Goal: Task Accomplishment & Management: Use online tool/utility

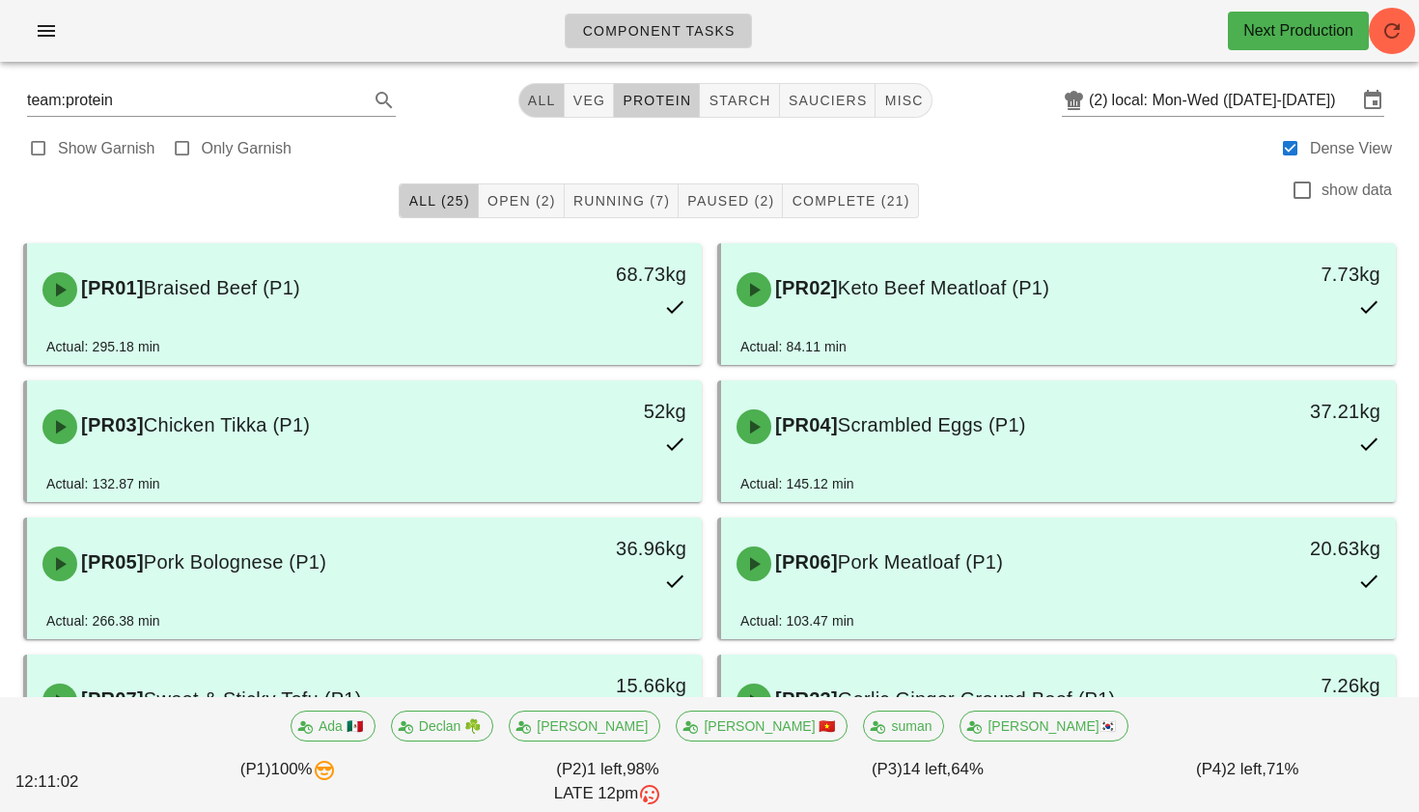
click at [550, 102] on span "All" at bounding box center [541, 100] width 29 height 15
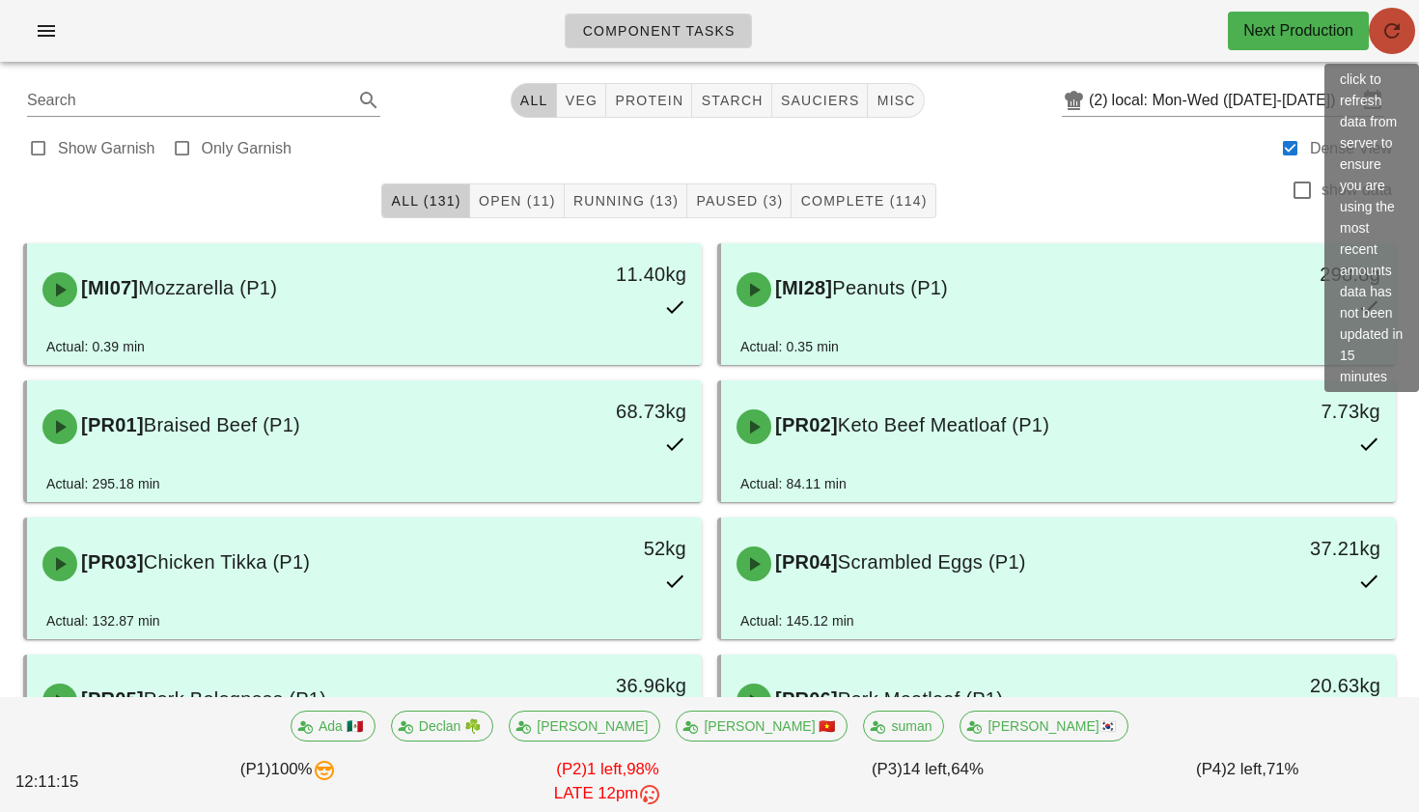
click at [1392, 34] on icon "button" at bounding box center [1391, 30] width 23 height 23
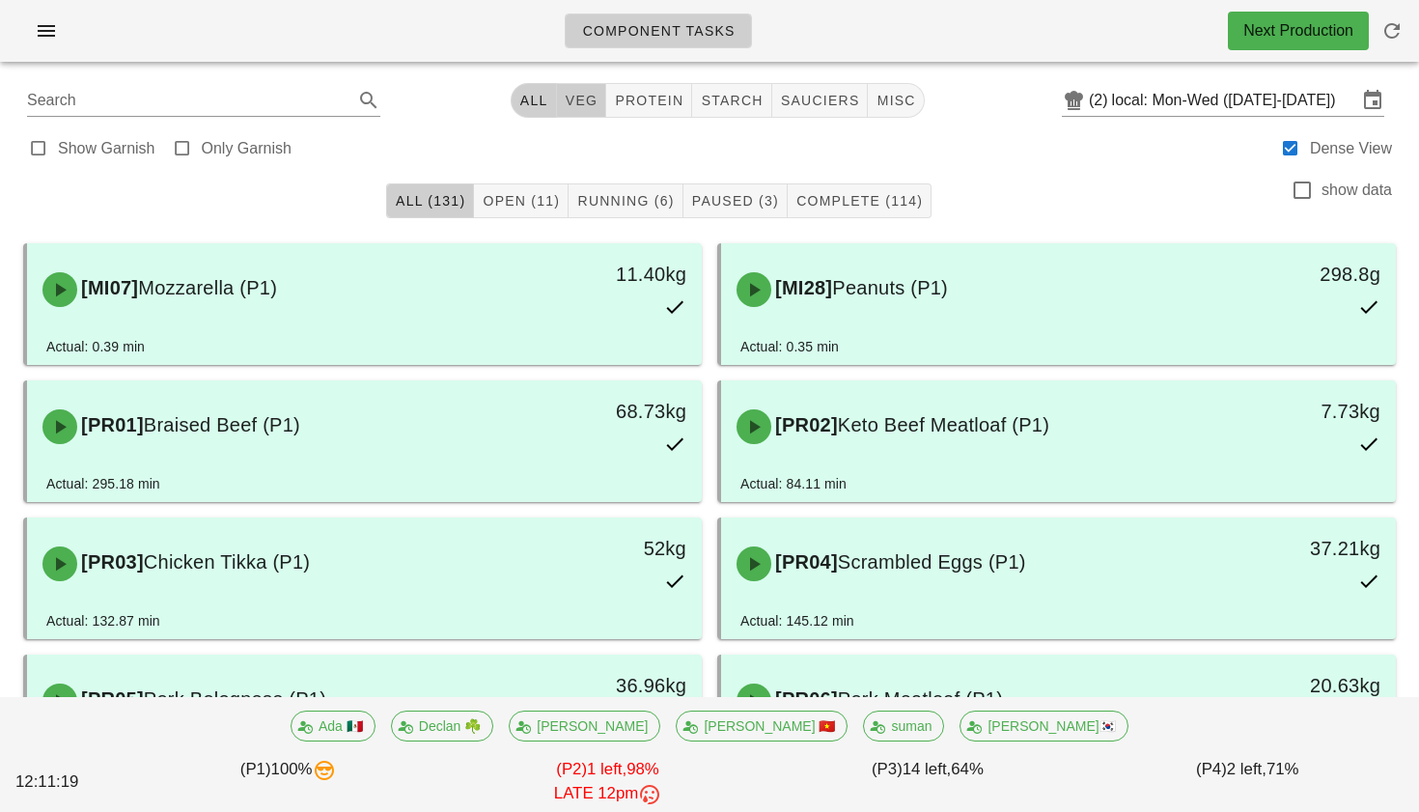
click at [573, 102] on span "veg" at bounding box center [582, 100] width 34 height 15
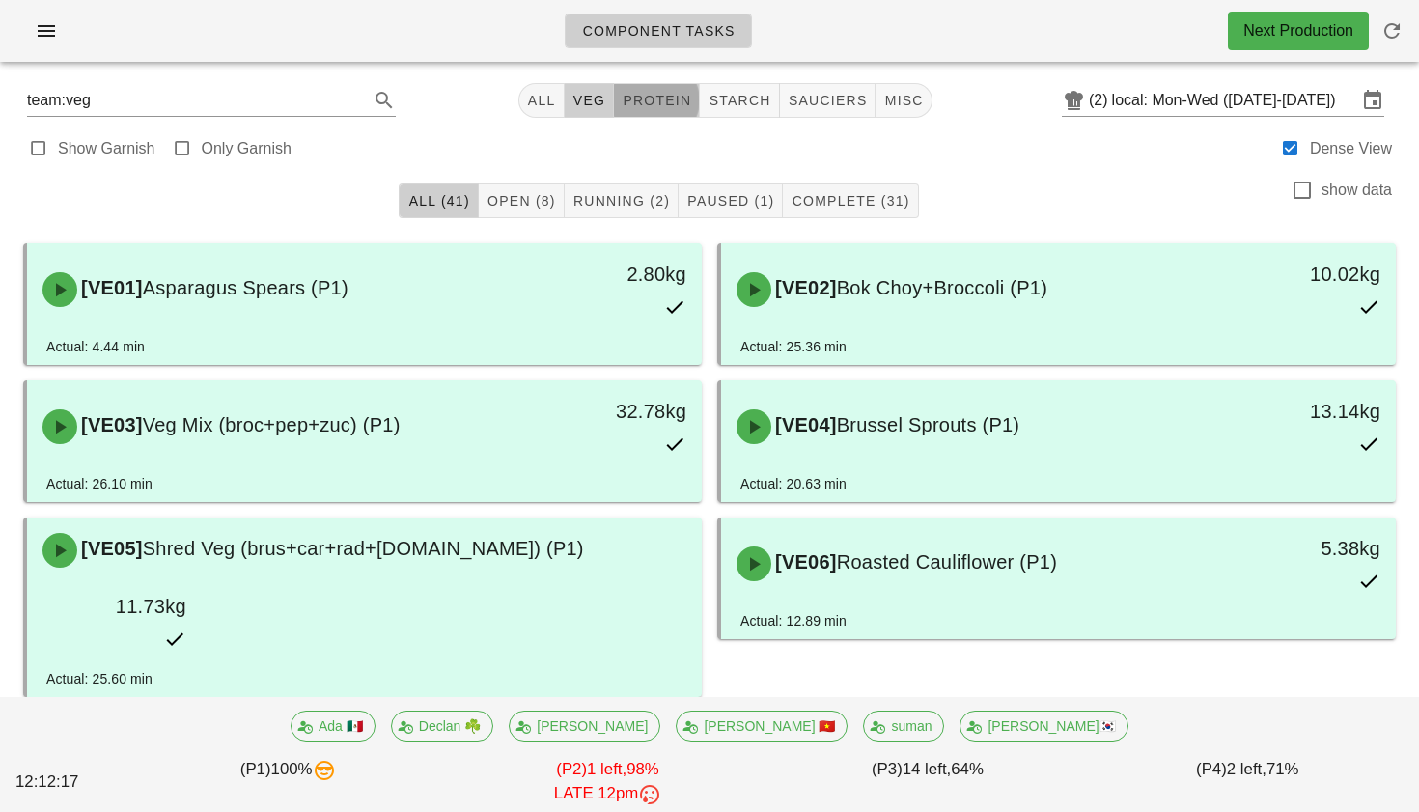
click at [636, 108] on span "protein" at bounding box center [656, 100] width 69 height 15
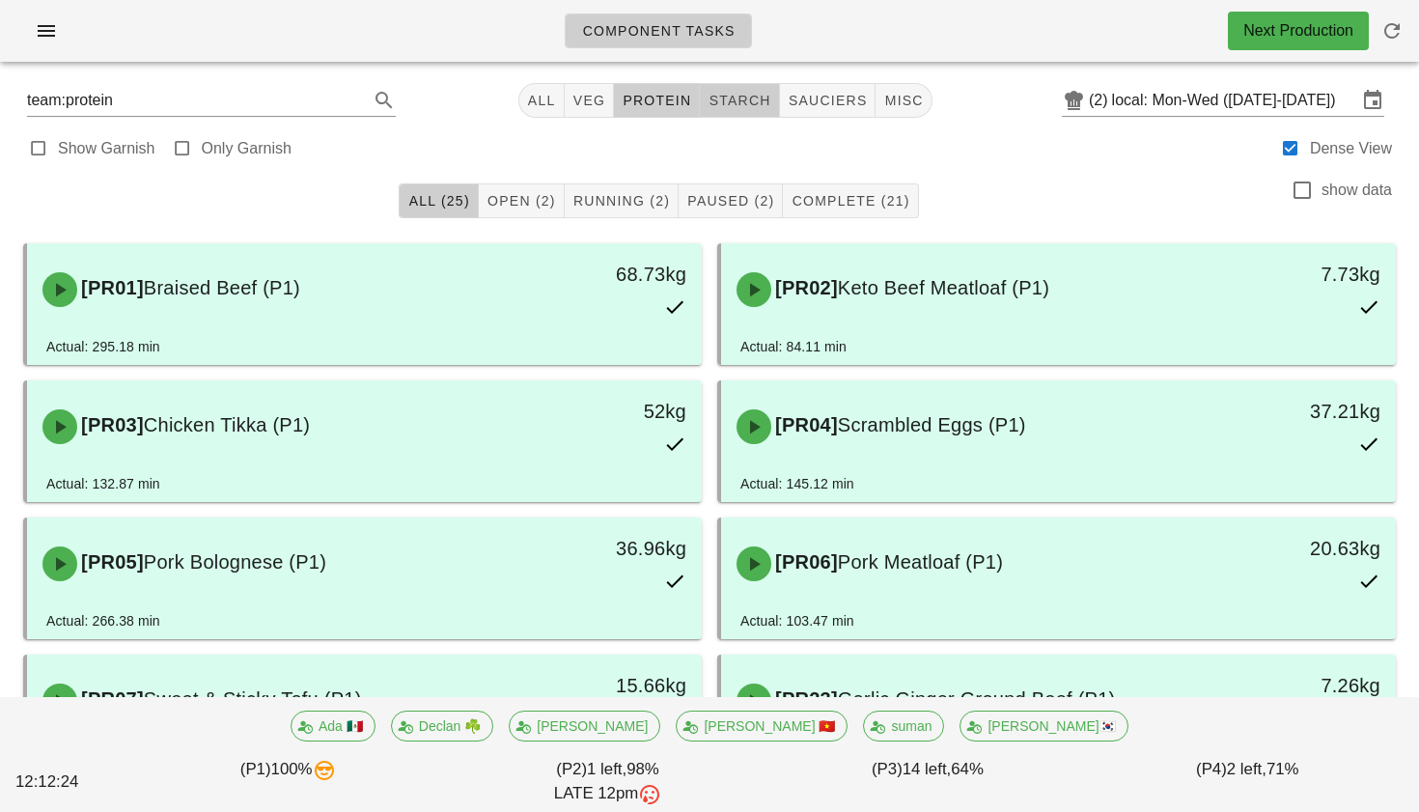
click at [758, 97] on span "starch" at bounding box center [738, 100] width 63 height 15
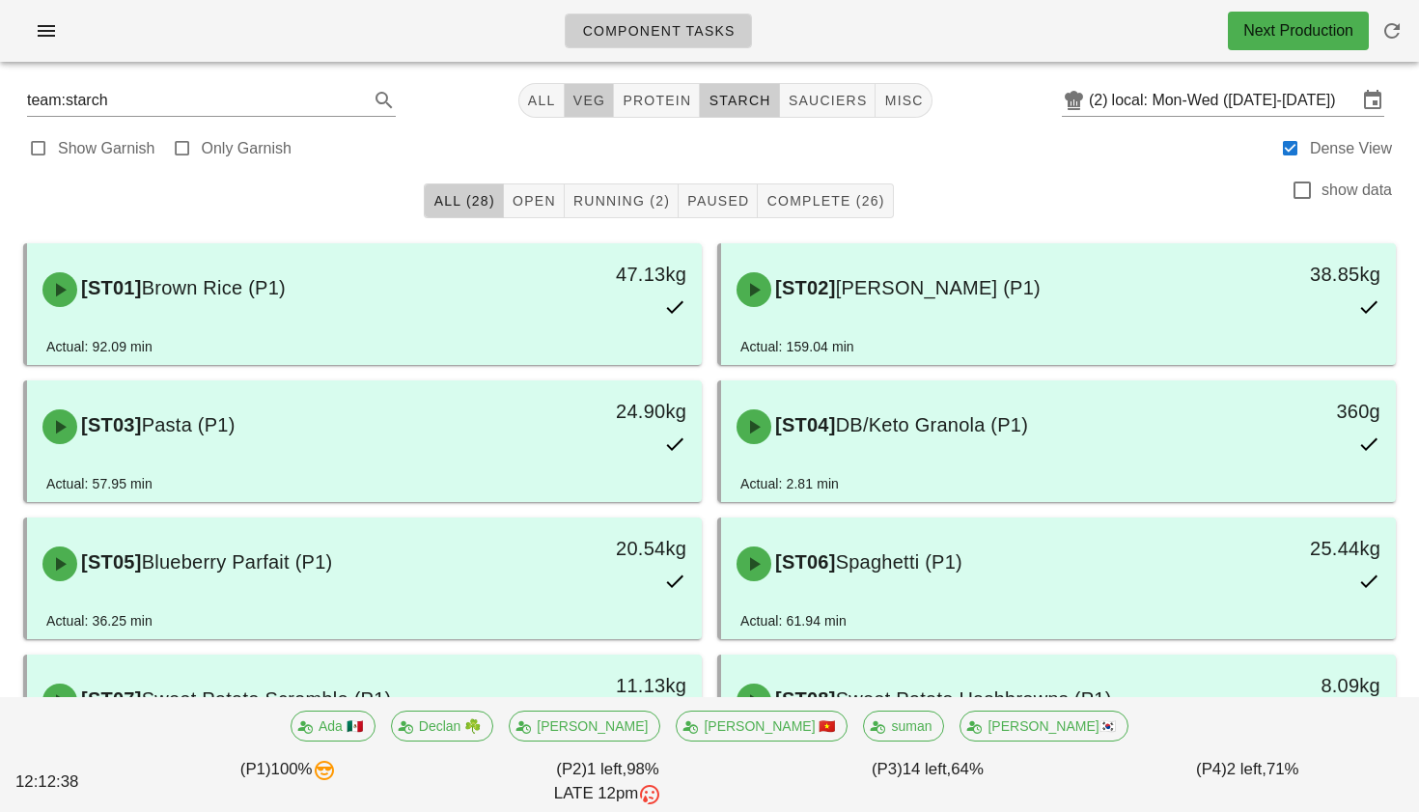
click at [572, 94] on span "veg" at bounding box center [589, 100] width 34 height 15
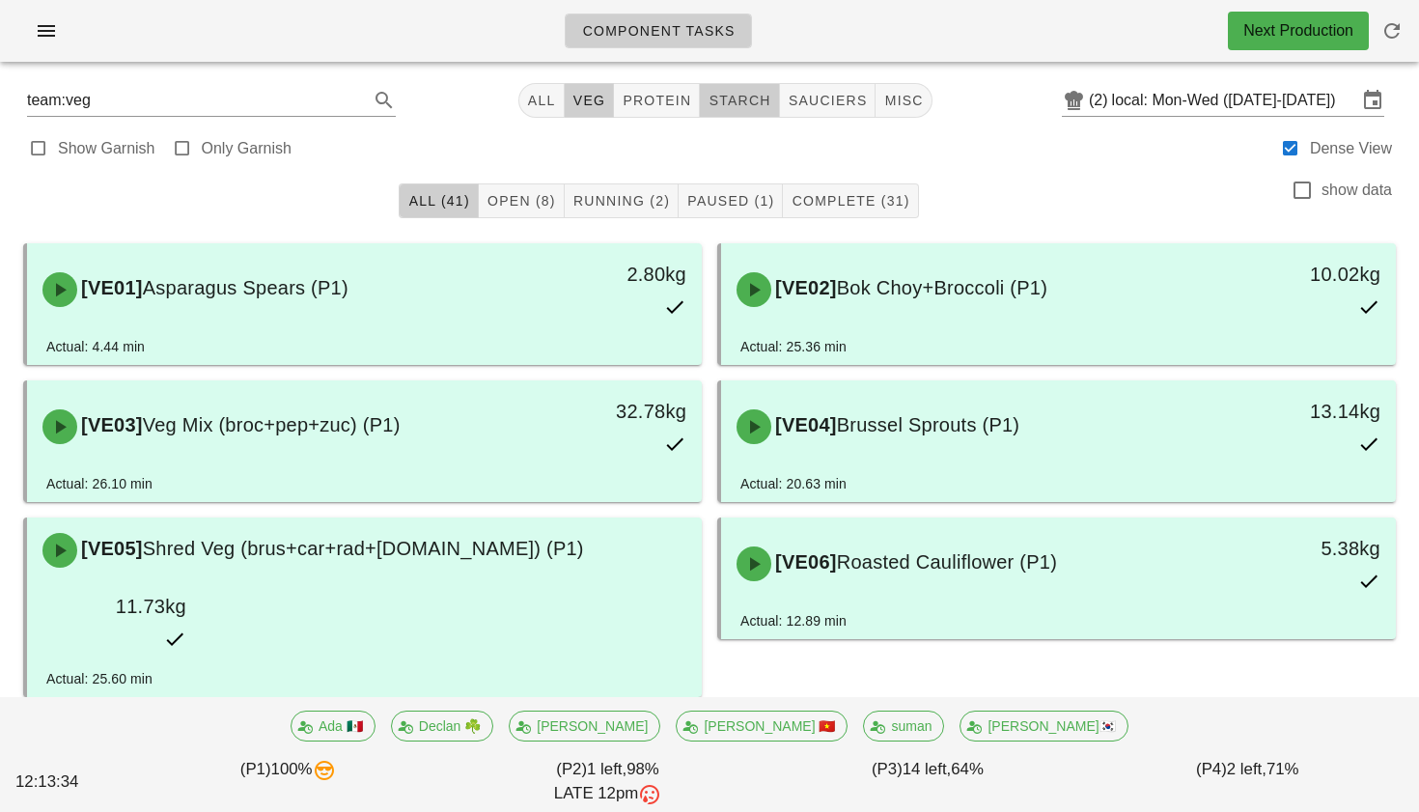
click at [731, 93] on span "starch" at bounding box center [738, 100] width 63 height 15
type input "team:starch"
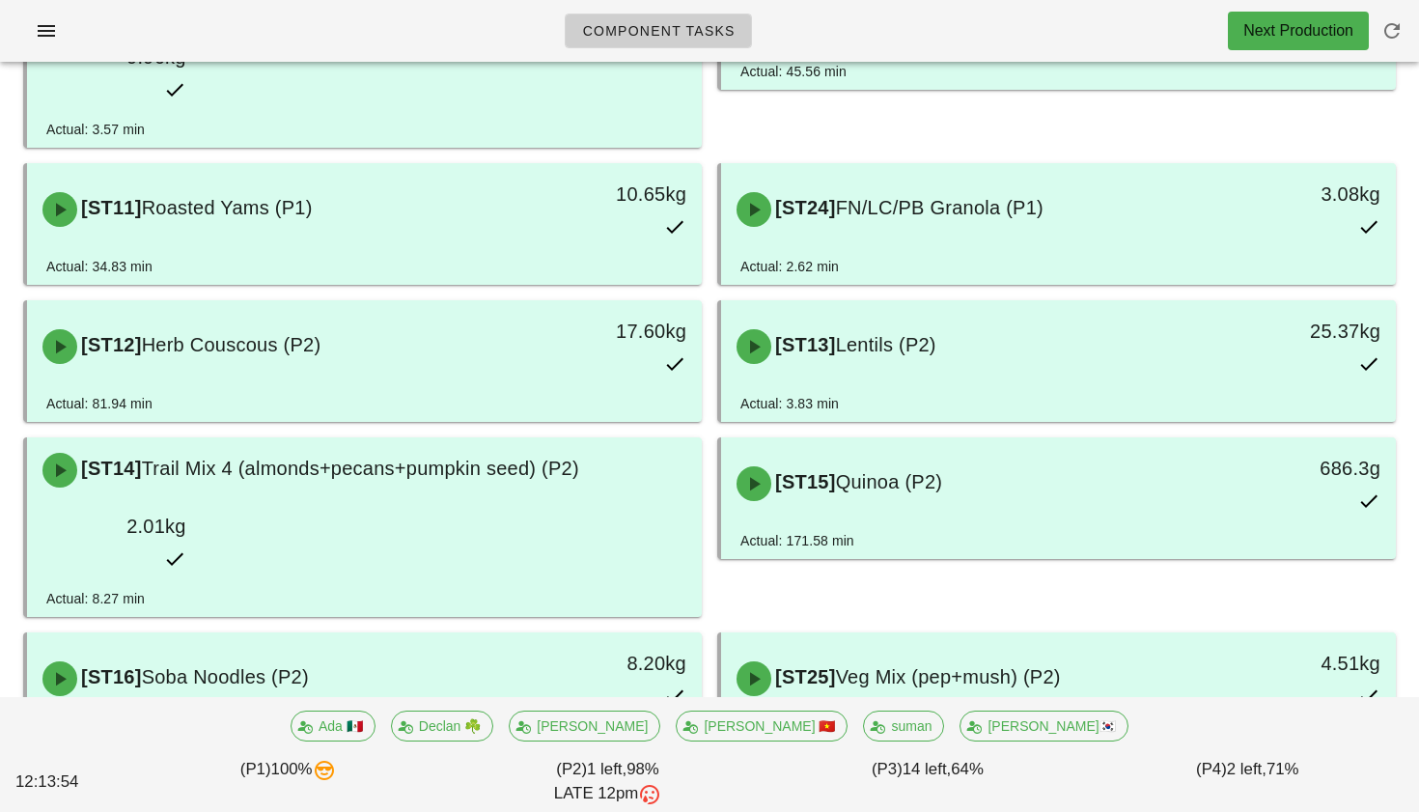
scroll to position [747, 0]
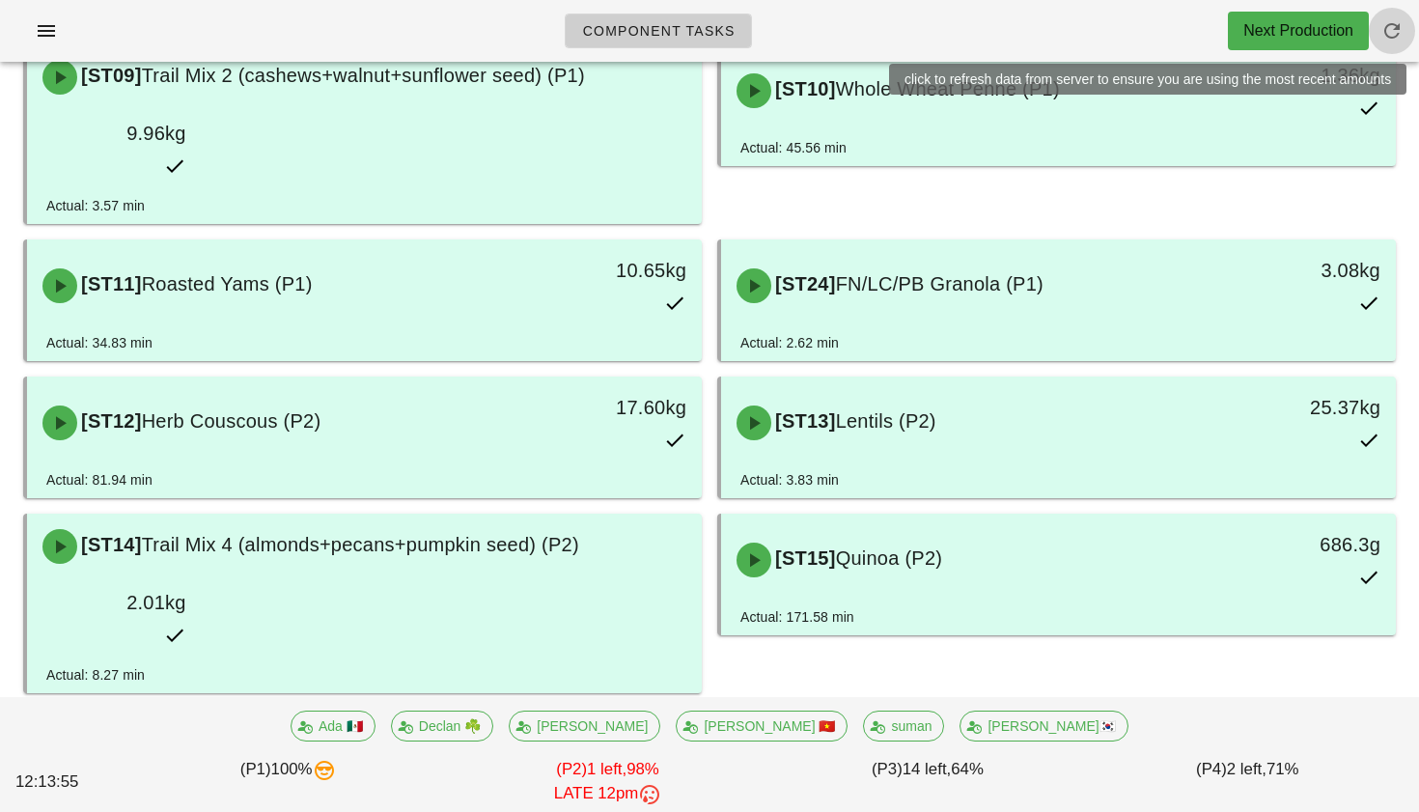
click at [1397, 40] on icon "button" at bounding box center [1391, 30] width 23 height 23
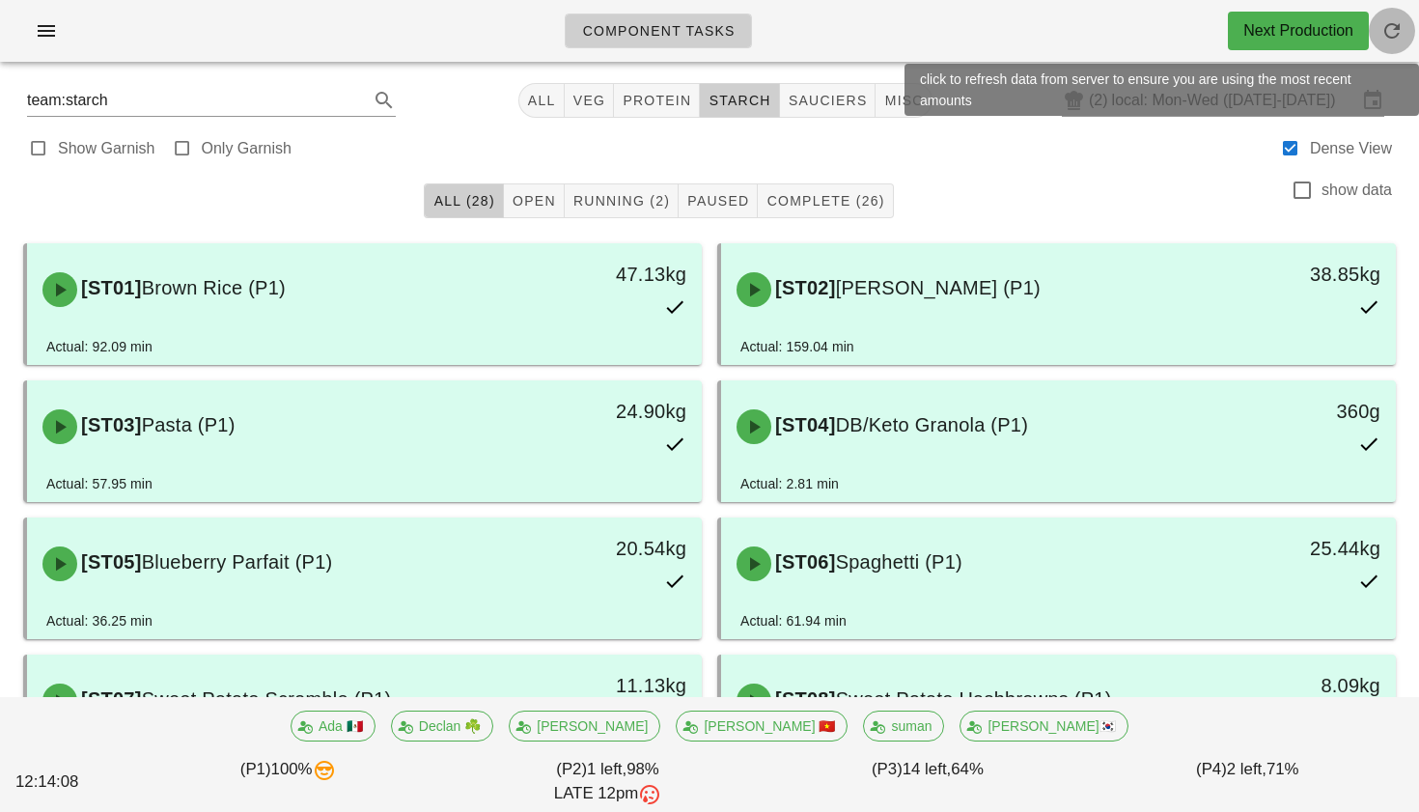
click at [1391, 33] on icon "button" at bounding box center [1391, 30] width 23 height 23
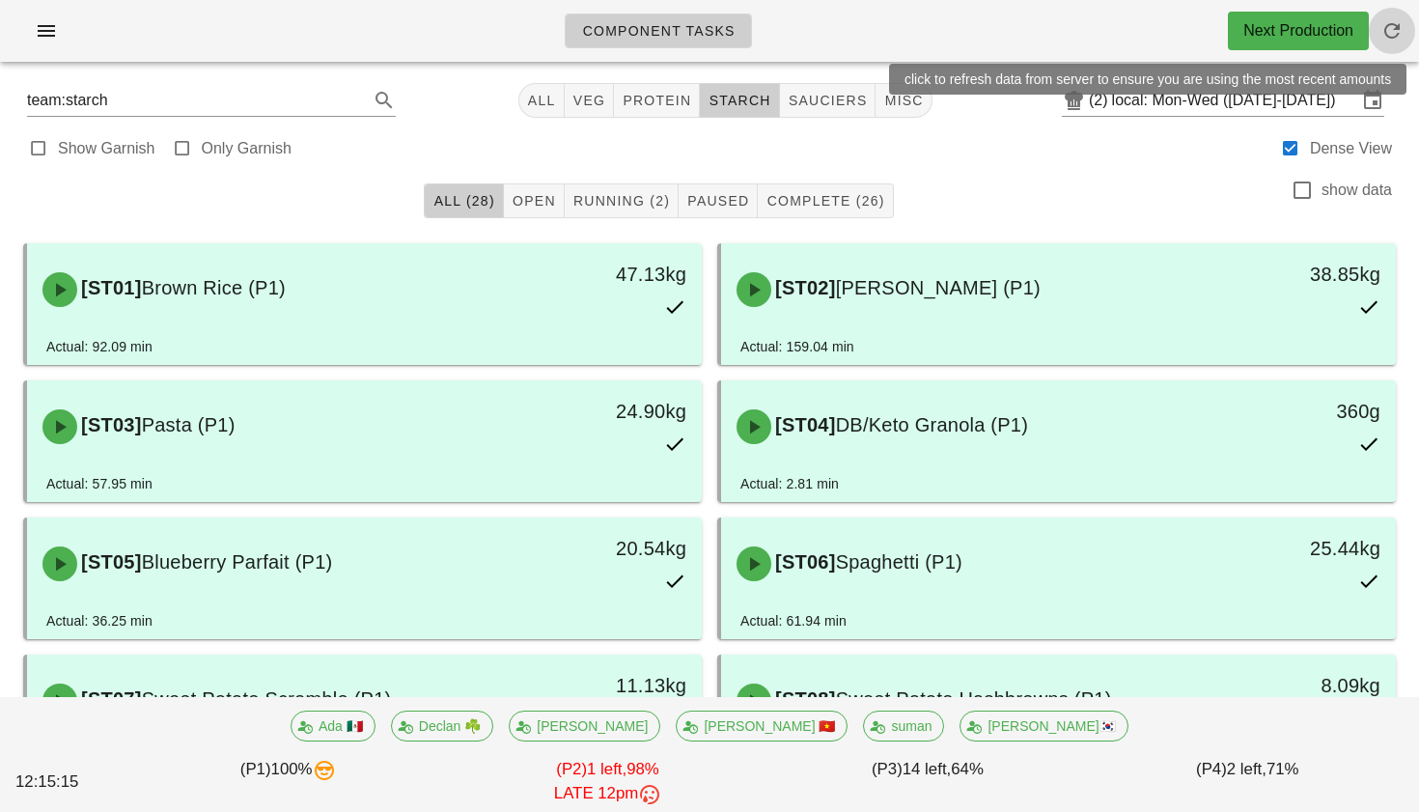
click at [1393, 41] on icon "button" at bounding box center [1391, 30] width 23 height 23
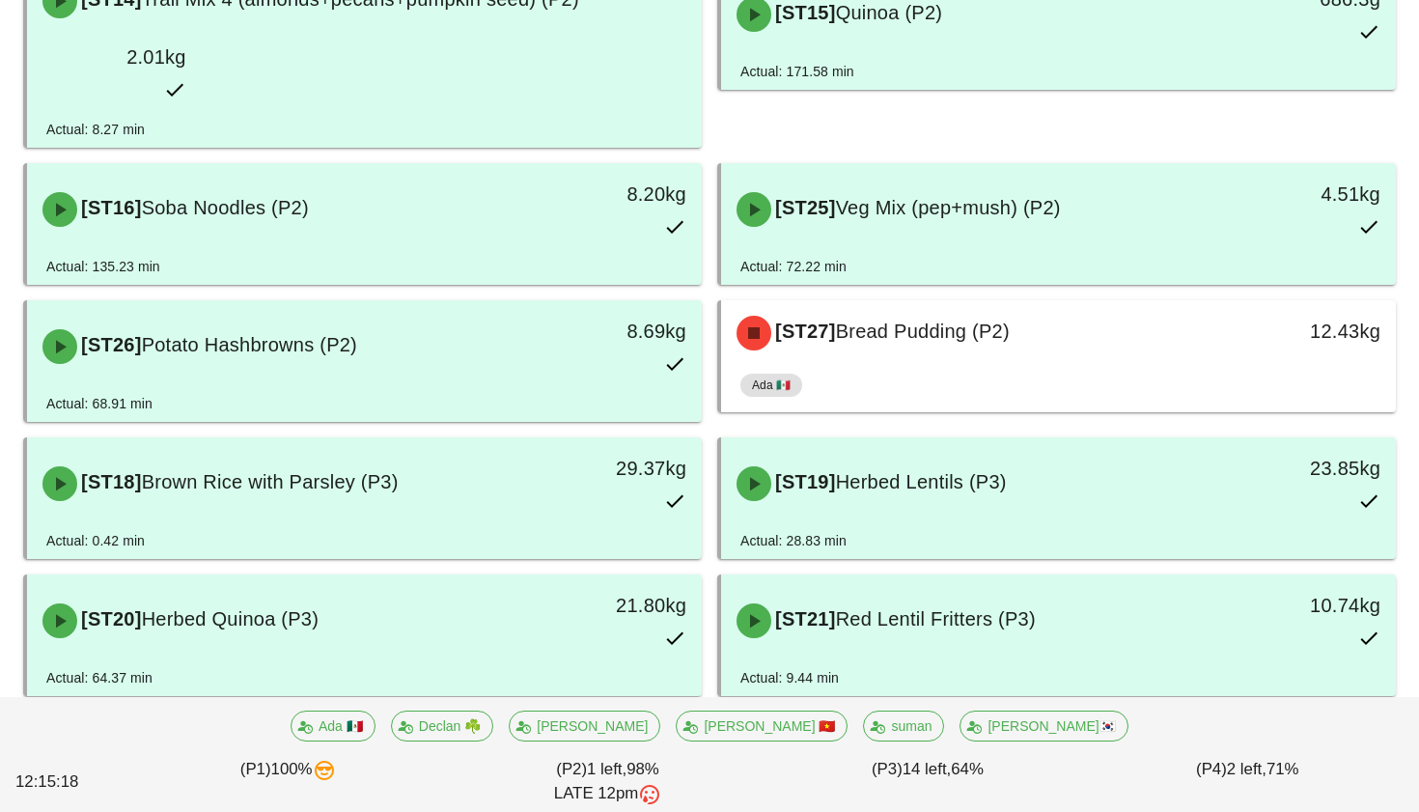
scroll to position [1304, 0]
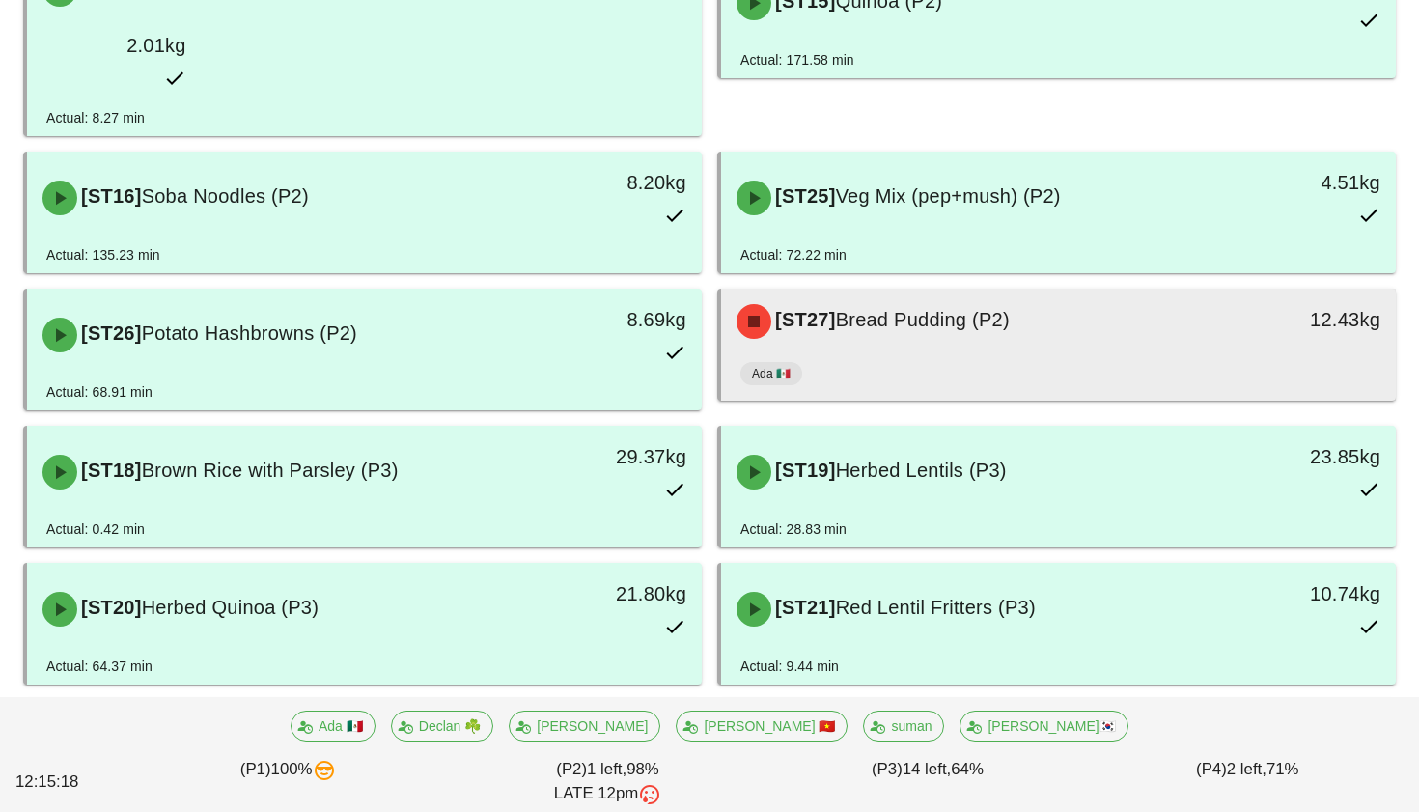
click at [1008, 354] on div "Ada 🇲🇽" at bounding box center [1058, 377] width 636 height 46
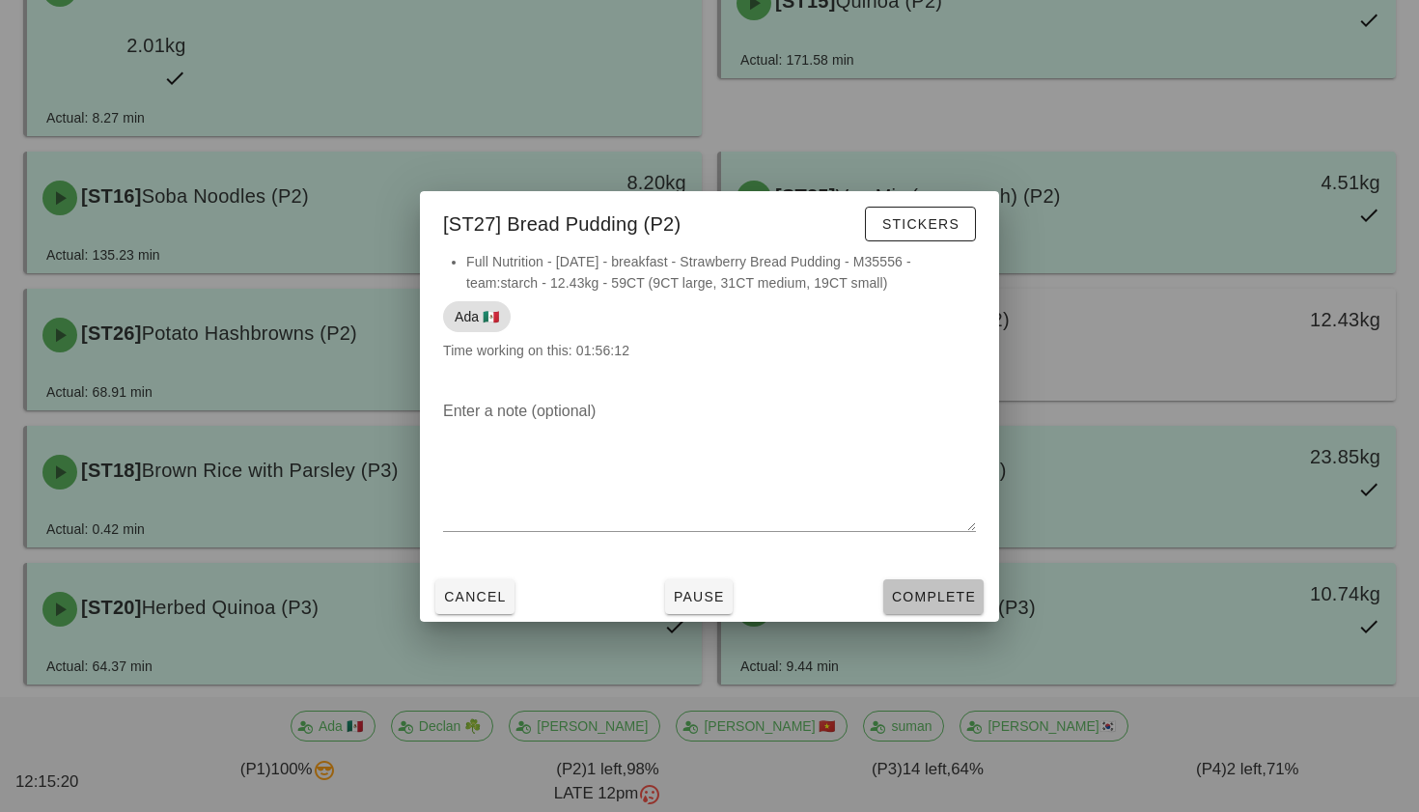
click at [944, 582] on button "Complete" at bounding box center [933, 596] width 100 height 35
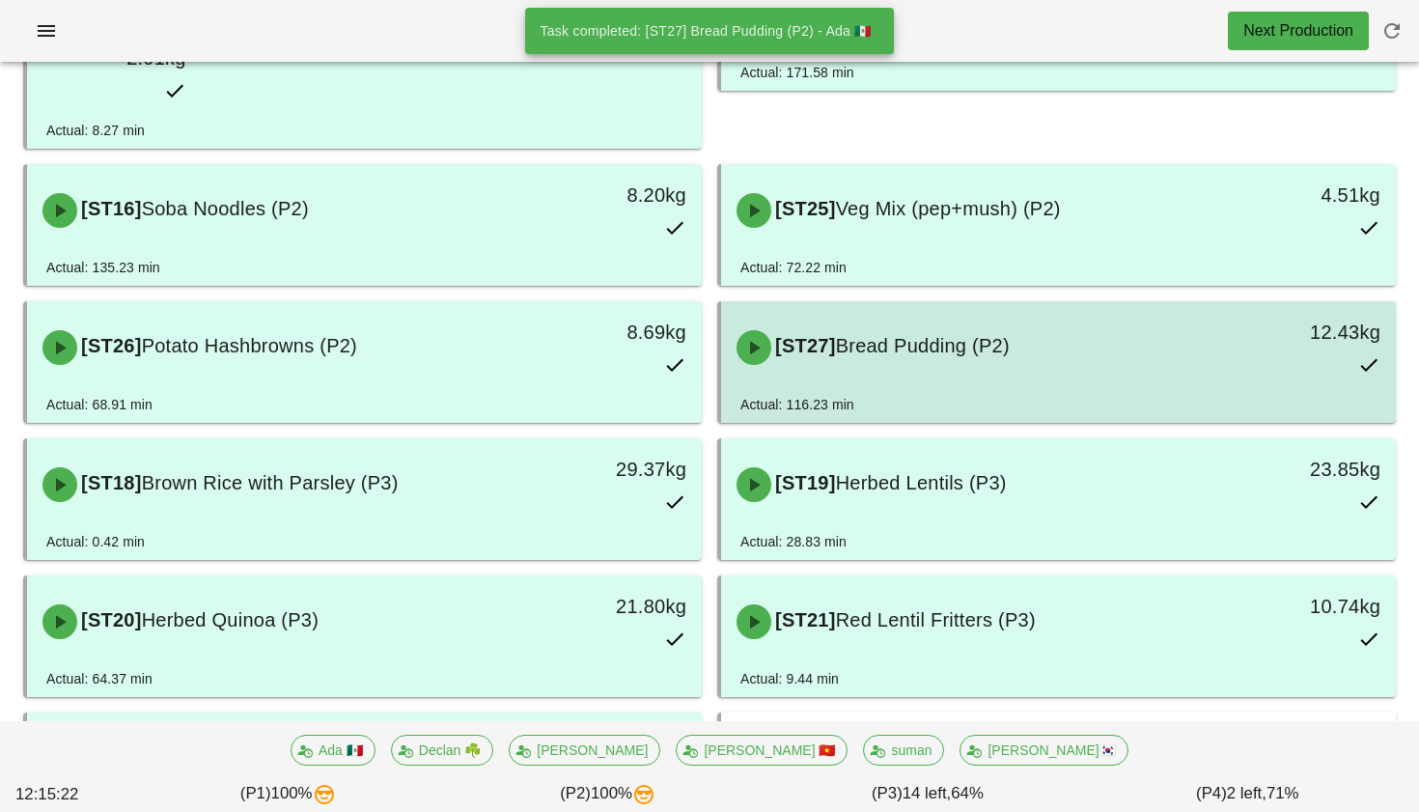
scroll to position [1293, 0]
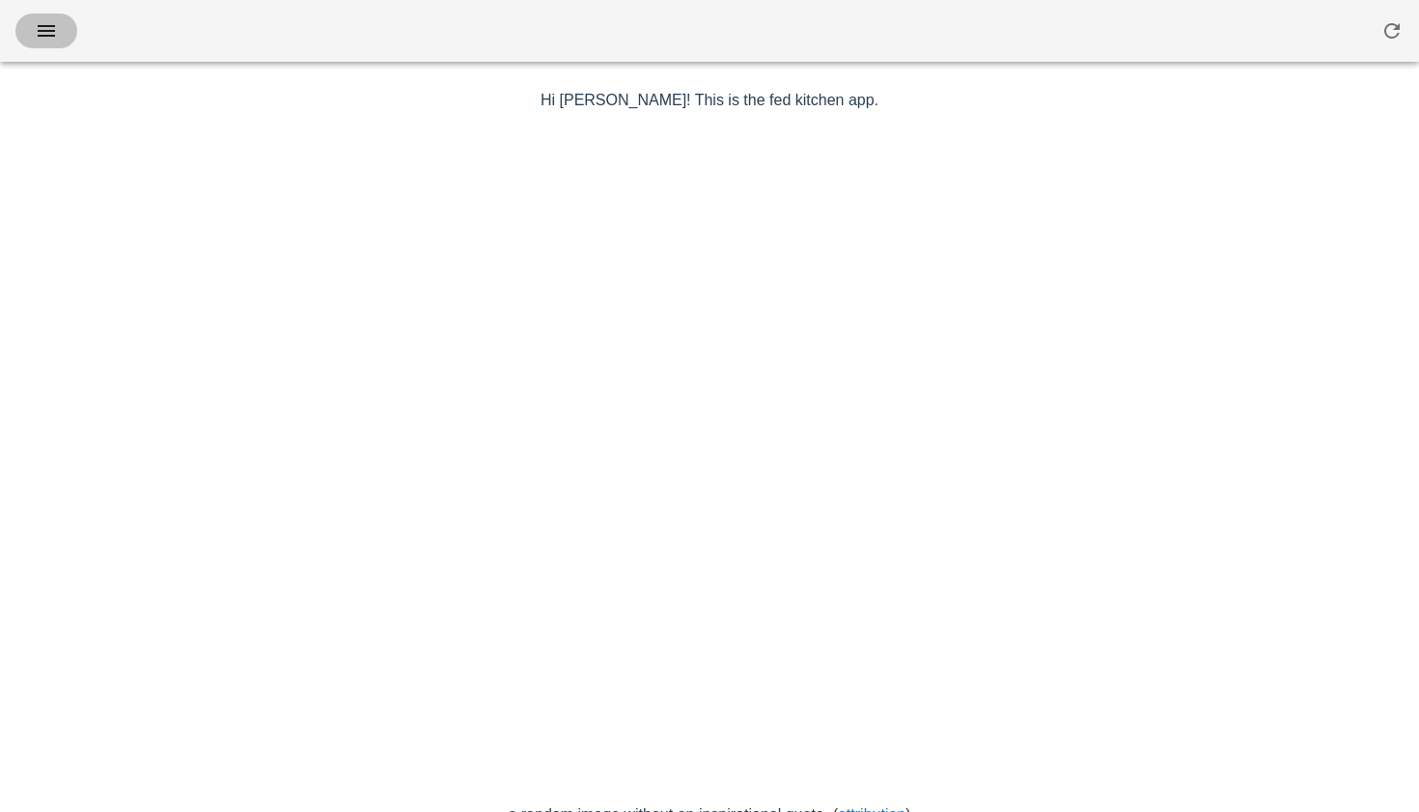
click at [50, 22] on icon "button" at bounding box center [46, 30] width 23 height 23
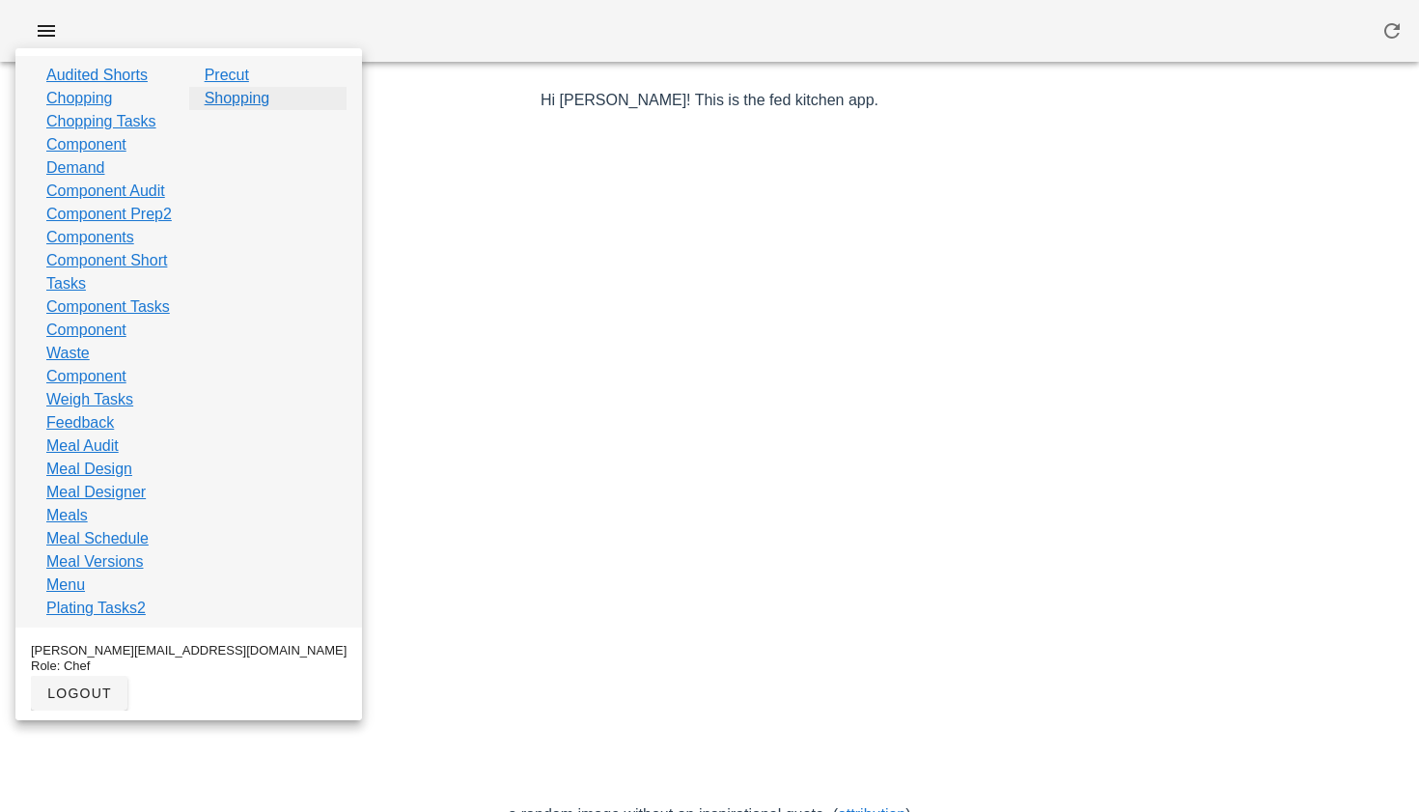
click at [226, 101] on link "Shopping" at bounding box center [238, 98] width 66 height 23
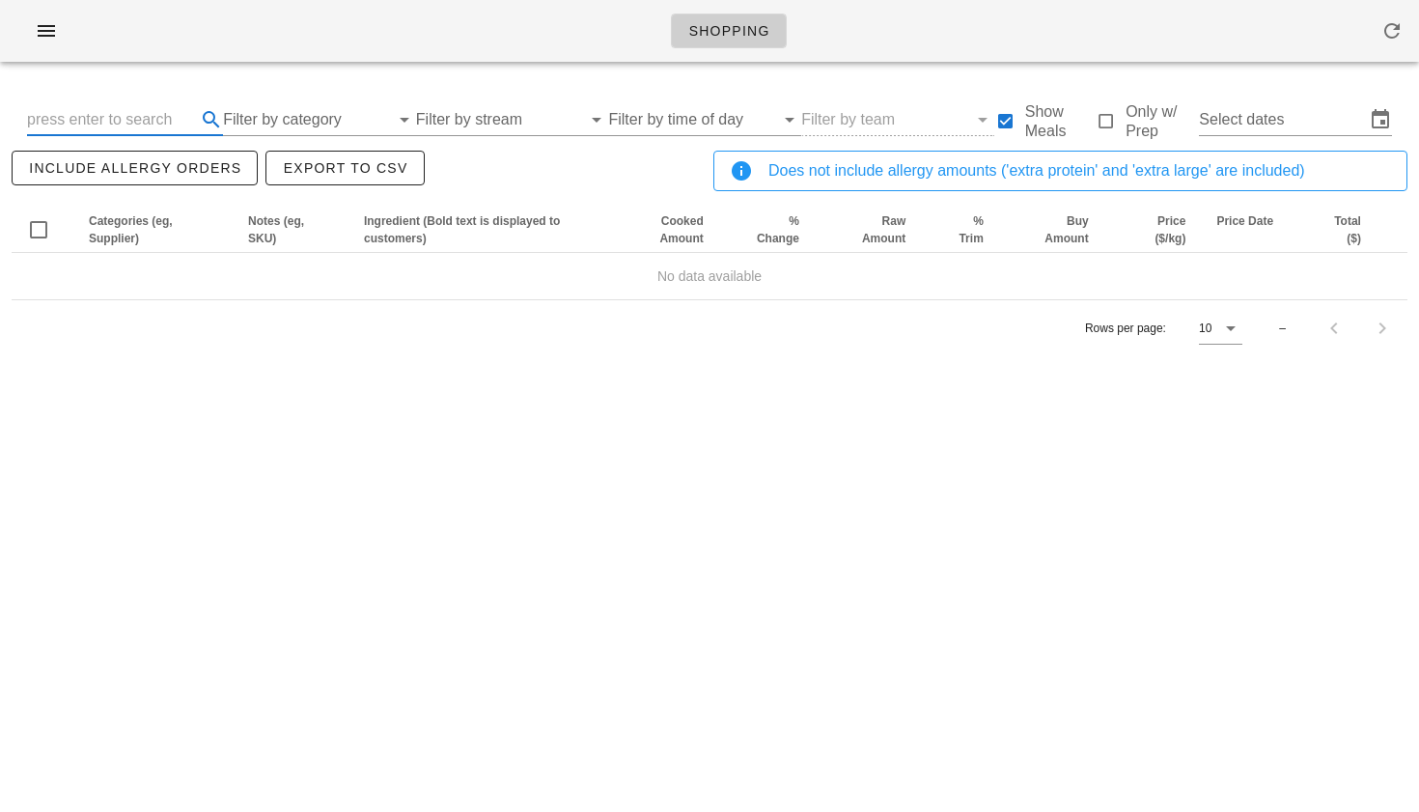
click at [153, 126] on input "text" at bounding box center [109, 119] width 165 height 31
click at [266, 126] on input "Filter by category" at bounding box center [306, 119] width 166 height 31
click at [304, 93] on div "Search By Ingredient Filter by stream Filter by time of day Filter by team Show…" at bounding box center [710, 120] width 1396 height 62
click at [1272, 114] on input "Select dates" at bounding box center [1282, 119] width 166 height 31
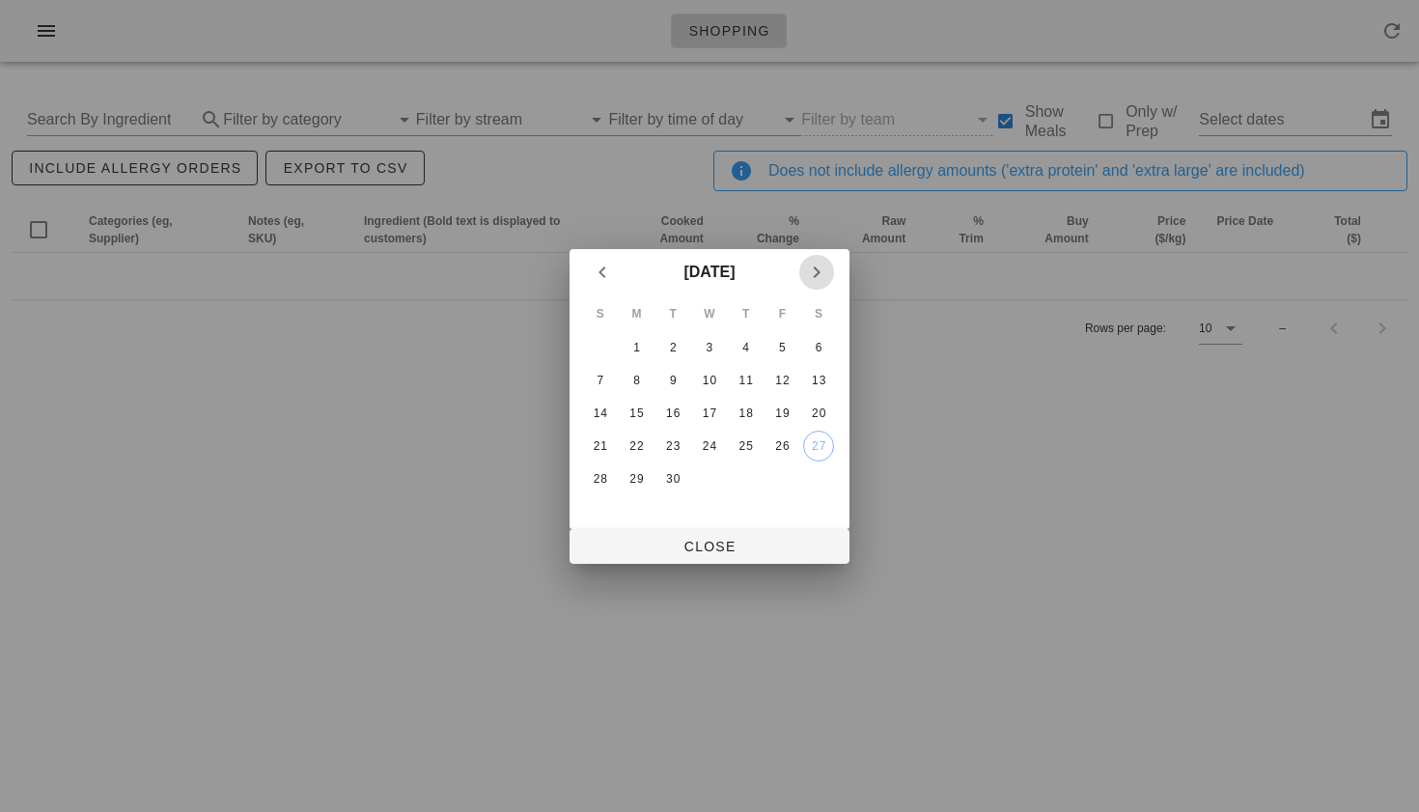
click at [815, 275] on icon "Next month" at bounding box center [816, 272] width 23 height 23
click at [821, 346] on div "4" at bounding box center [818, 348] width 31 height 14
click at [754, 343] on div "2" at bounding box center [746, 348] width 31 height 14
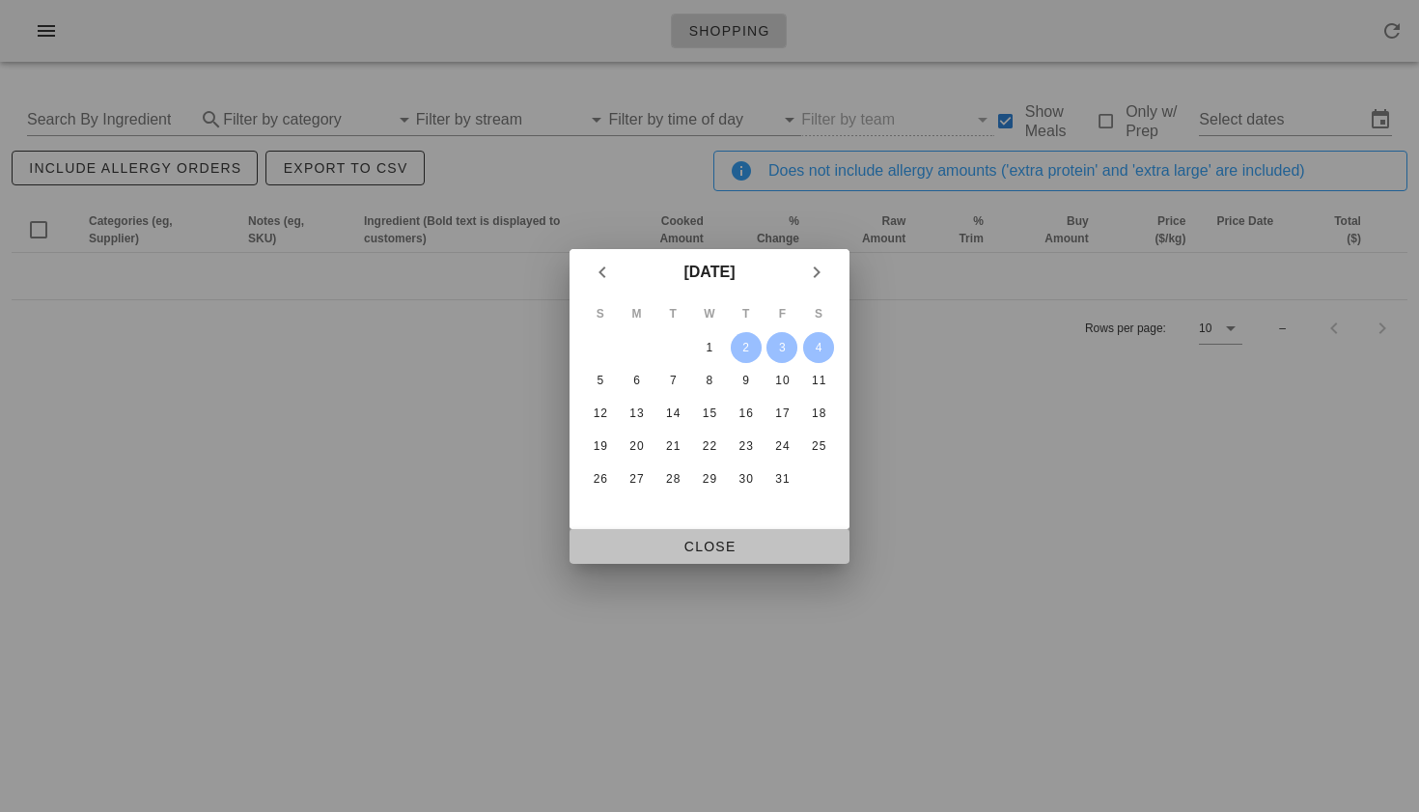
click at [713, 535] on button "Close" at bounding box center [709, 546] width 280 height 35
type input "[DATE] - [DATE]"
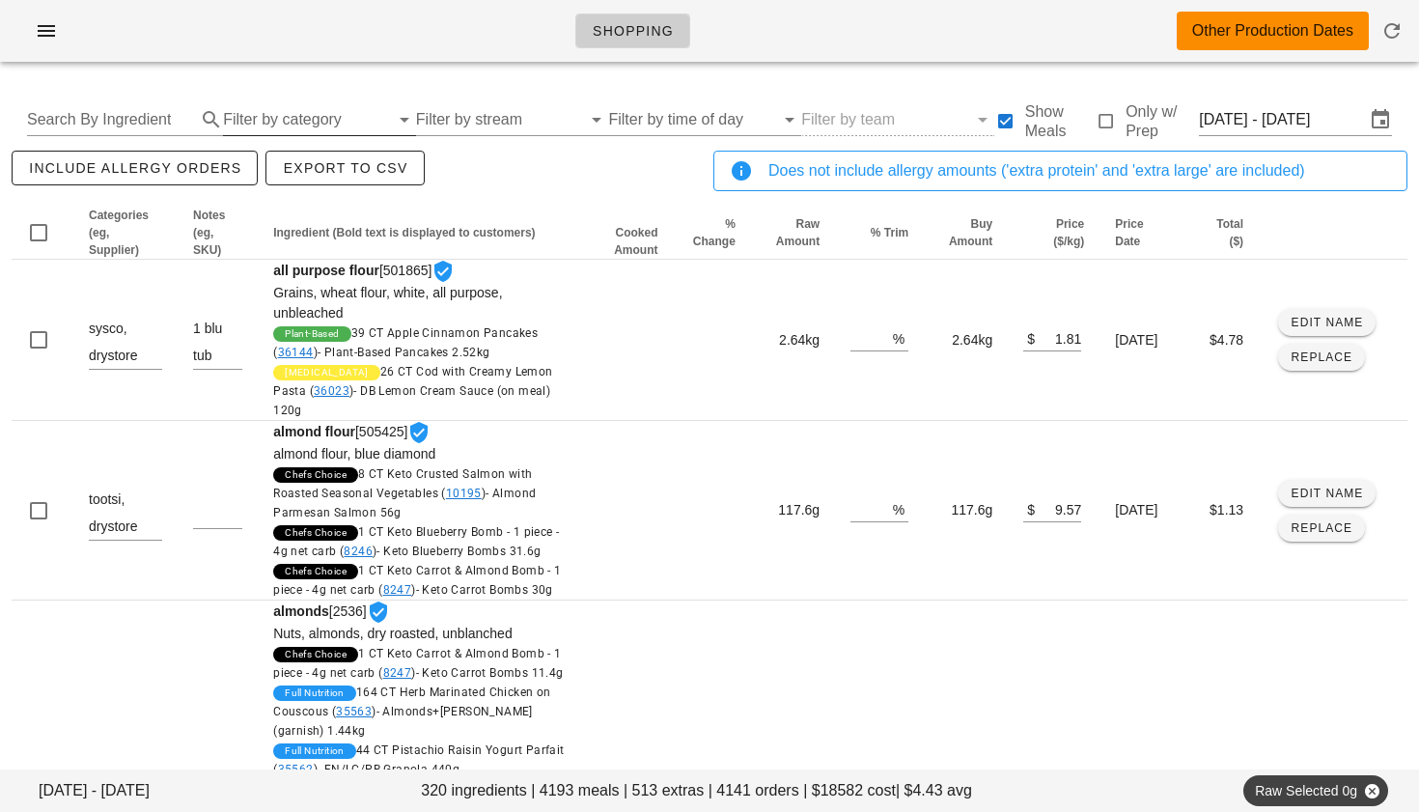
click at [305, 120] on input "Filter by category" at bounding box center [306, 119] width 166 height 31
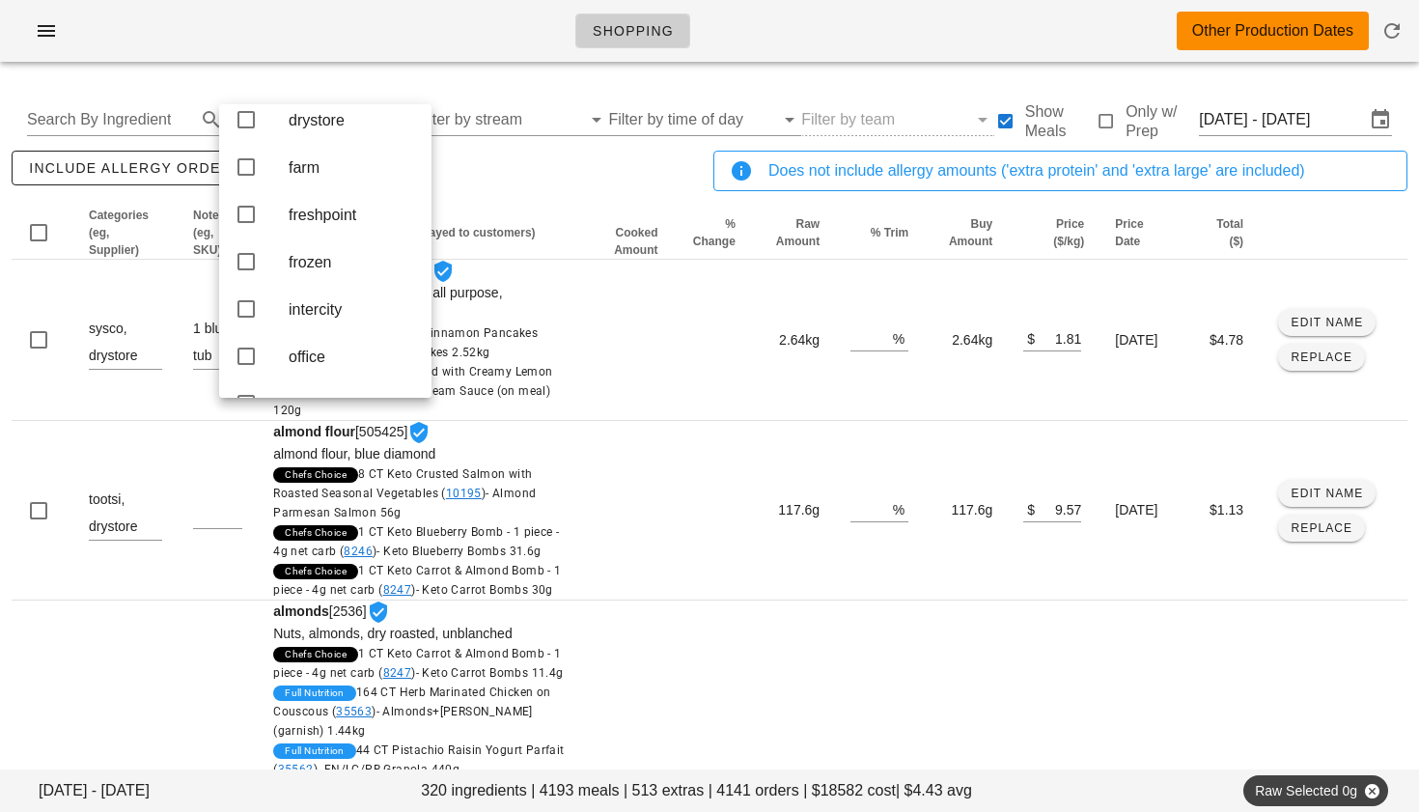
scroll to position [251, 0]
click at [245, 227] on icon at bounding box center [246, 215] width 23 height 23
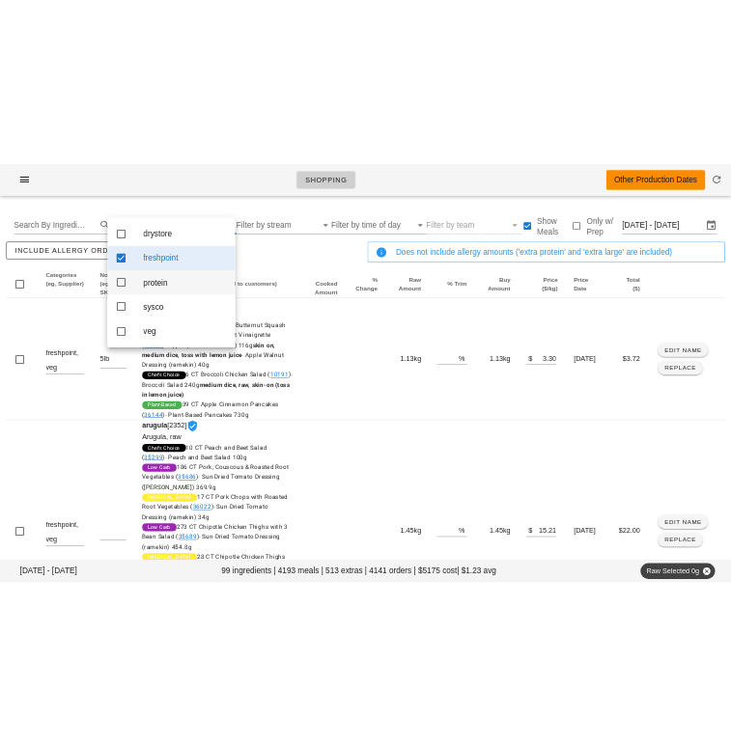
scroll to position [0, 0]
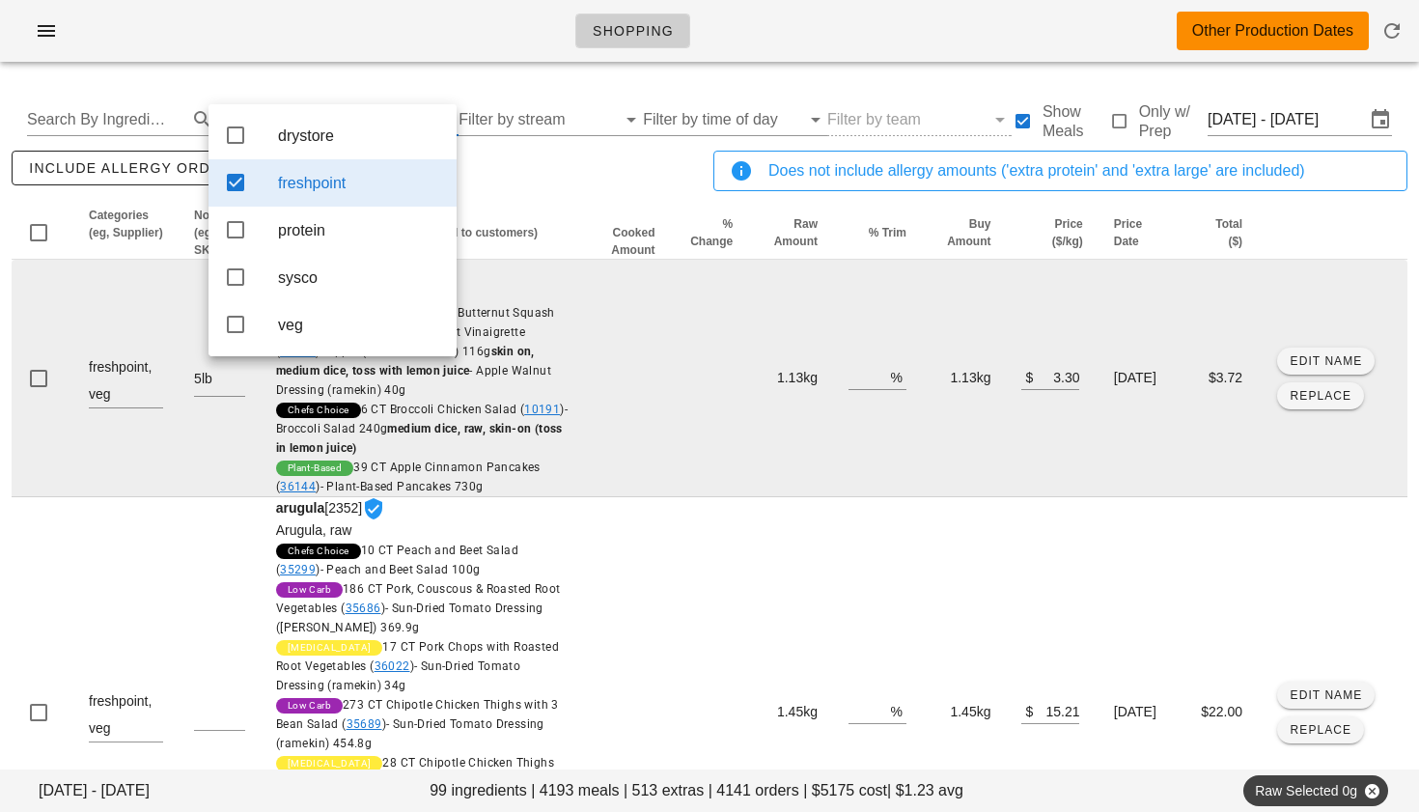
click at [583, 302] on td at bounding box center [627, 378] width 88 height 237
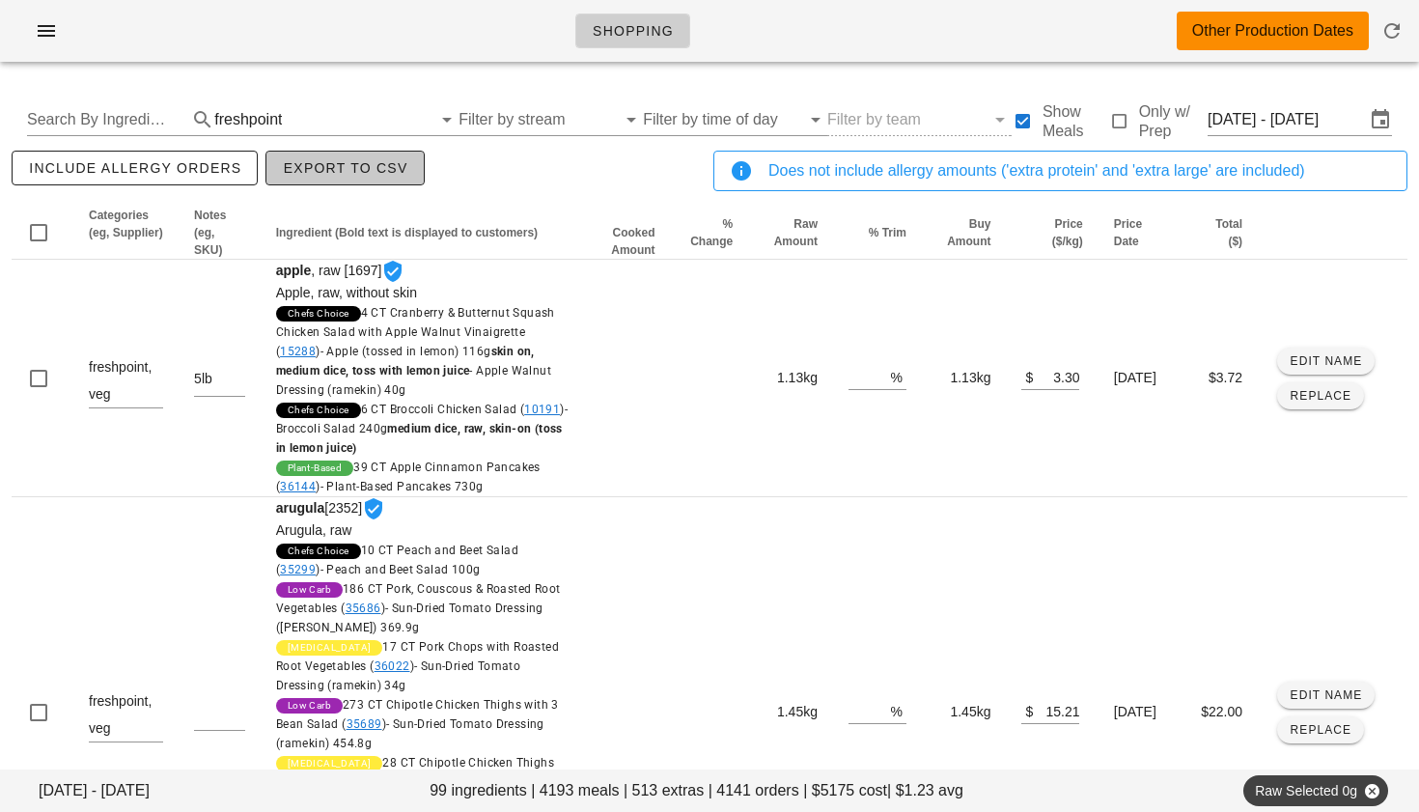
click at [389, 173] on span "Export to CSV" at bounding box center [344, 167] width 125 height 15
